Goal: Check status: Check status

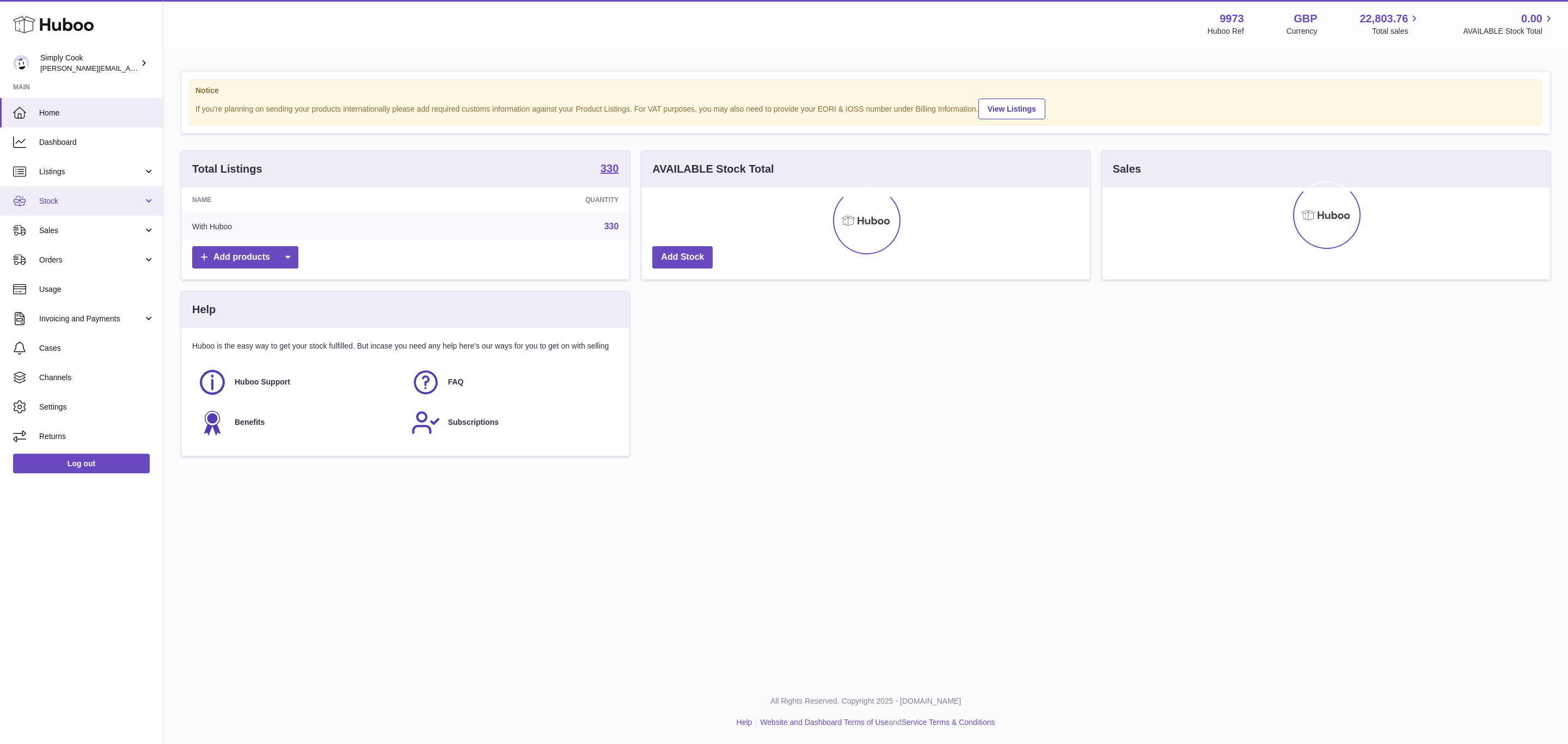
click at [59, 207] on link "Stock" at bounding box center [81, 201] width 163 height 29
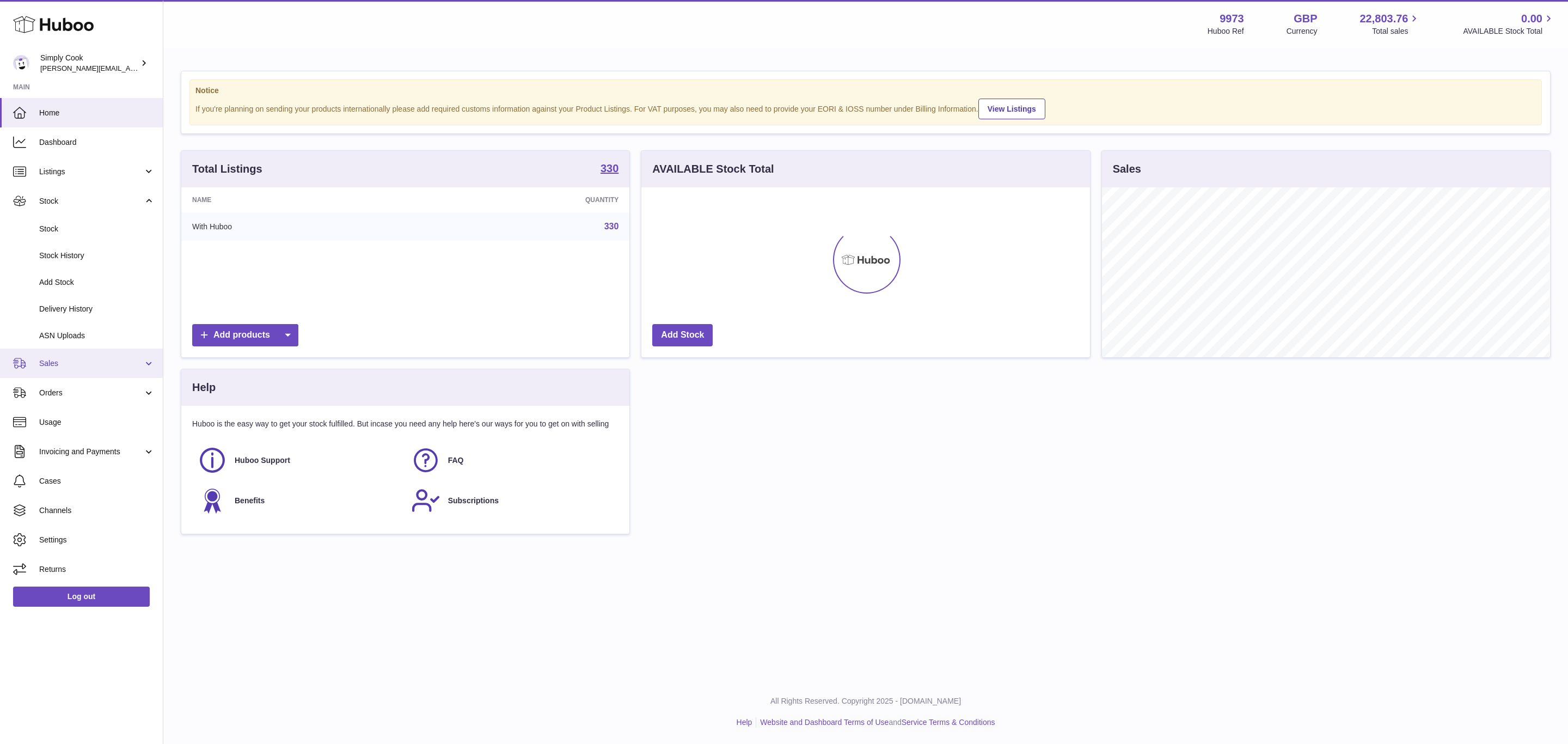
scroll to position [170, 448]
click at [77, 298] on link "Delivery History" at bounding box center [81, 309] width 163 height 26
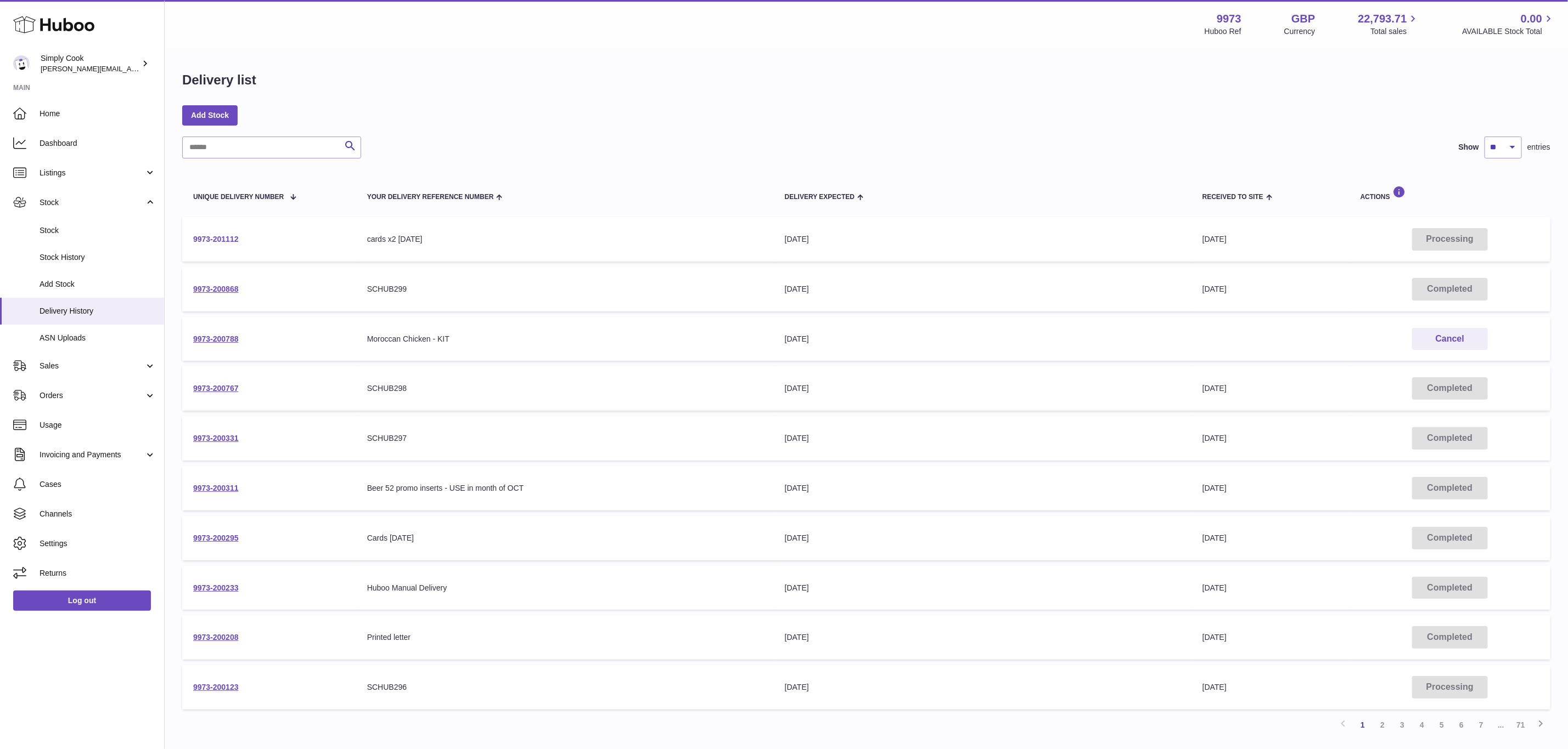
click at [235, 237] on link "9973-201112" at bounding box center [216, 238] width 45 height 9
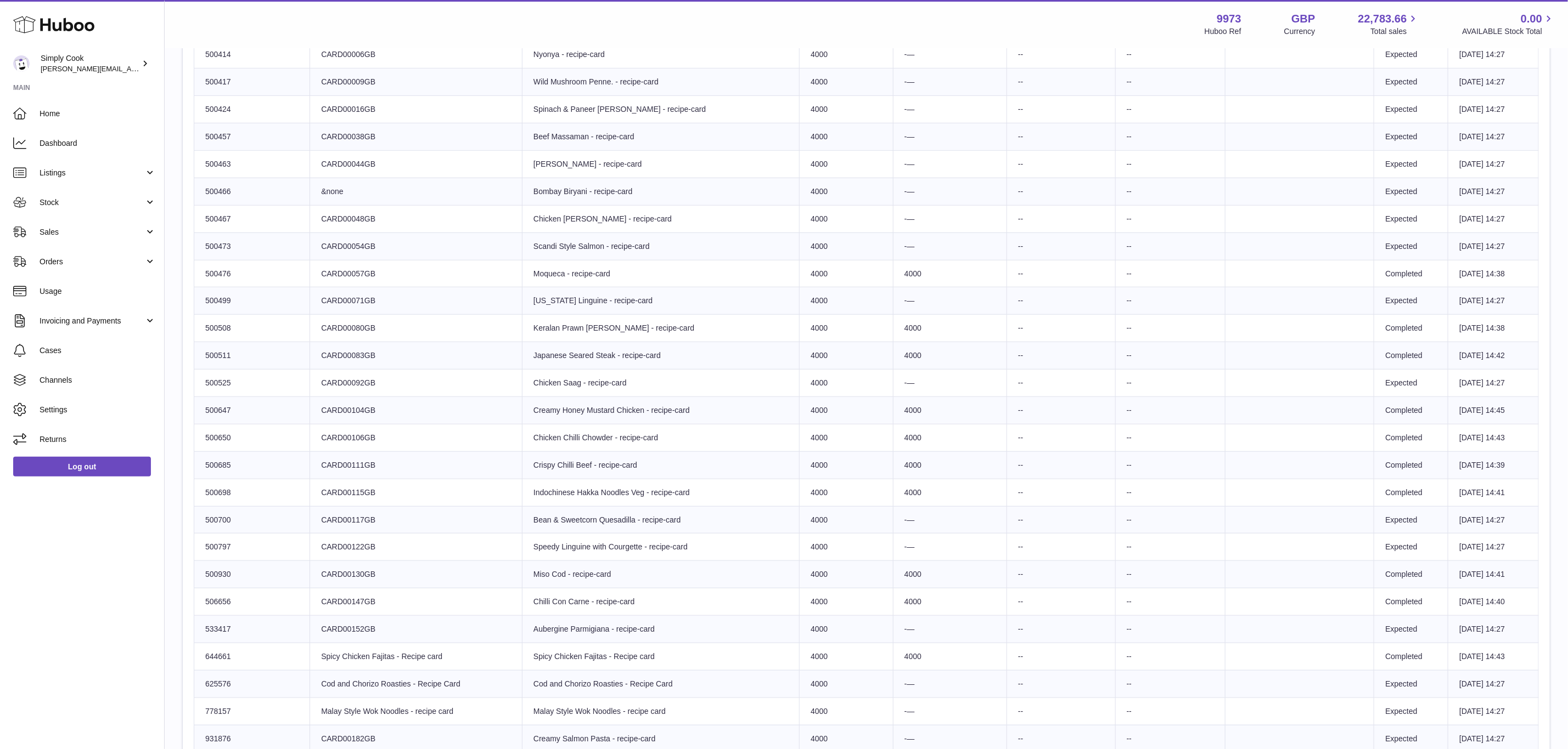
scroll to position [1137, 0]
